Goal: Transaction & Acquisition: Purchase product/service

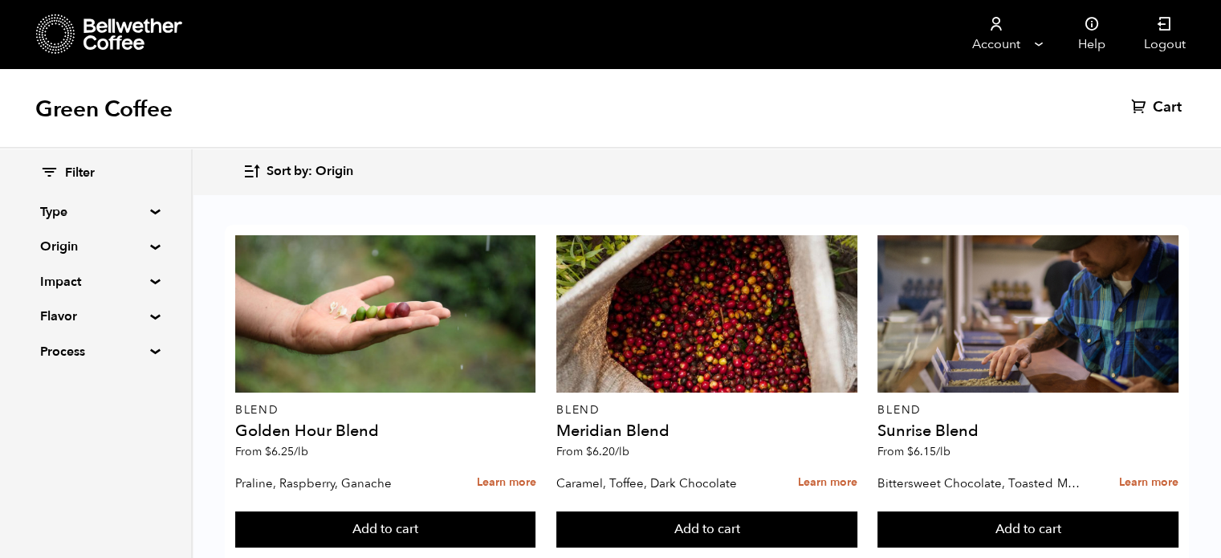
scroll to position [594, 0]
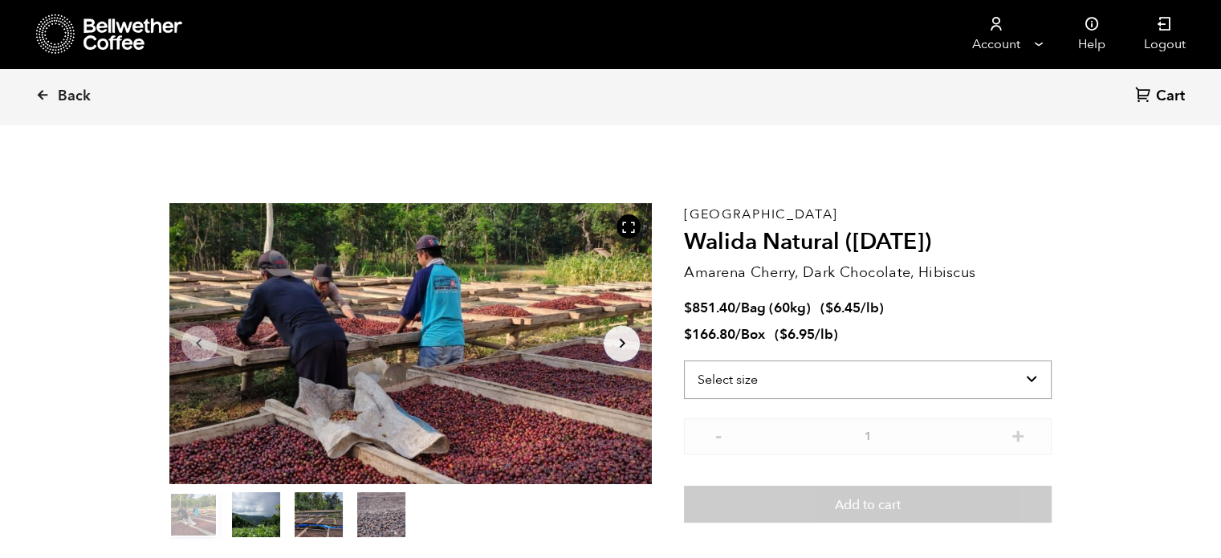
scroll to position [698, 855]
click at [949, 377] on select "Select size Bag (60kg) (132 lbs) Box (24 lbs)" at bounding box center [868, 380] width 368 height 39
select select "bag-3"
click at [684, 361] on select "Select size Bag (60kg) (132 lbs) Box (24 lbs)" at bounding box center [868, 380] width 368 height 39
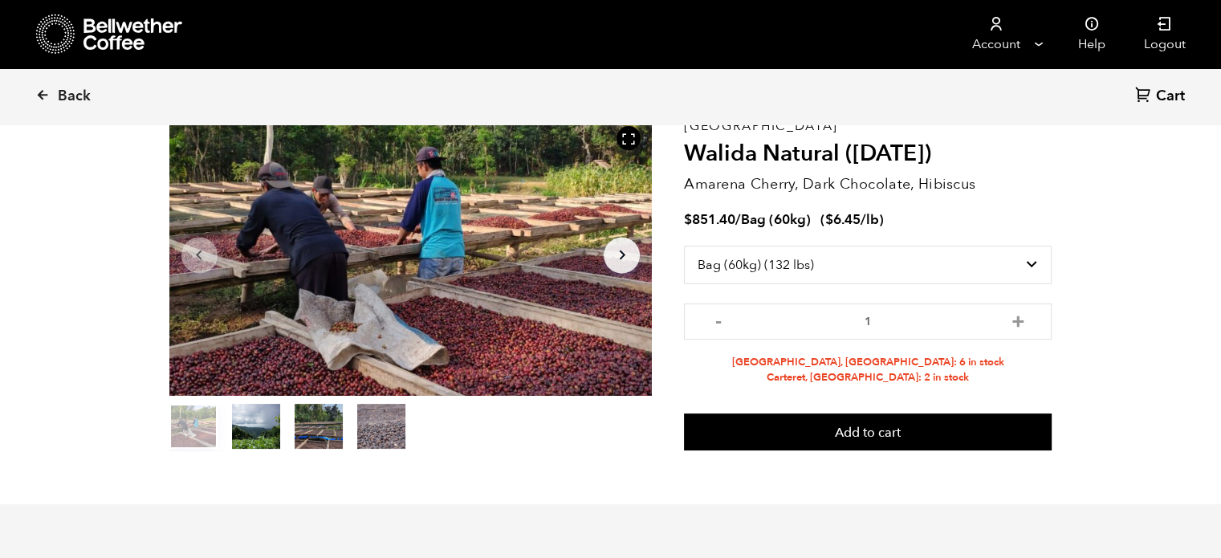
scroll to position [90, 0]
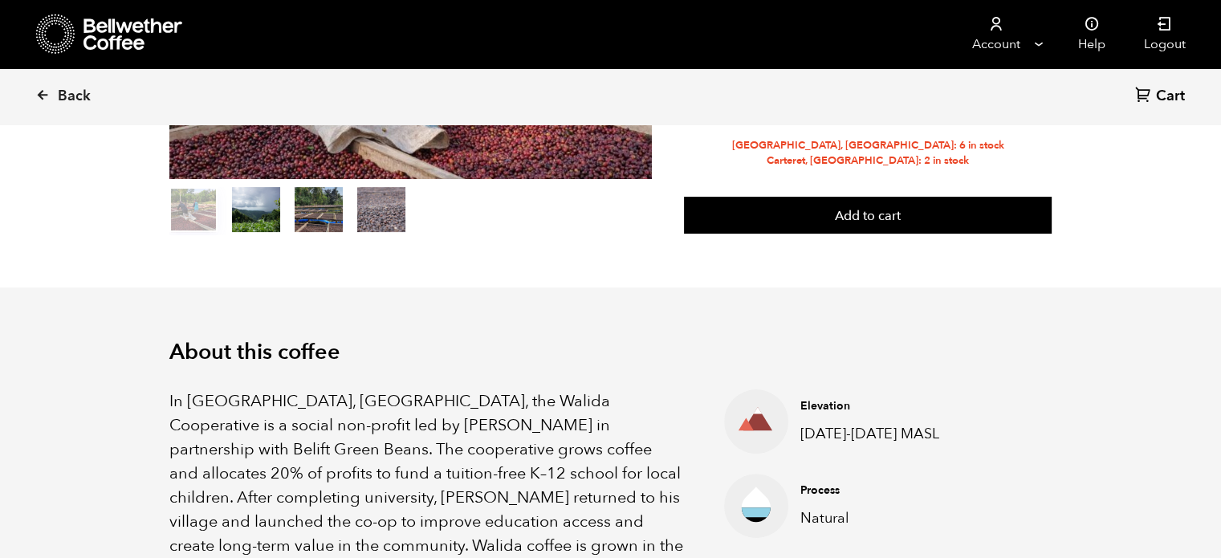
scroll to position [0, 0]
